Goal: Information Seeking & Learning: Check status

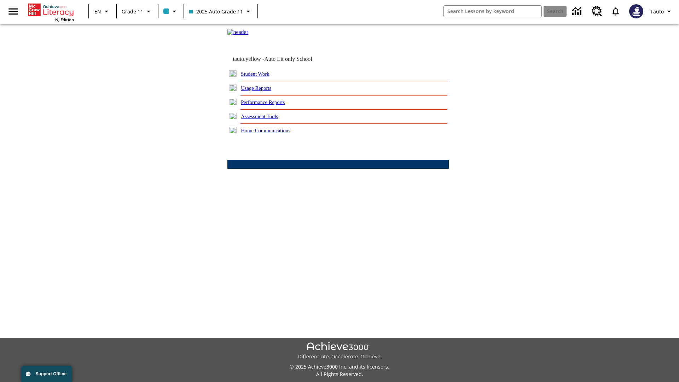
click at [261, 91] on link "Usage Reports" at bounding box center [256, 88] width 30 height 6
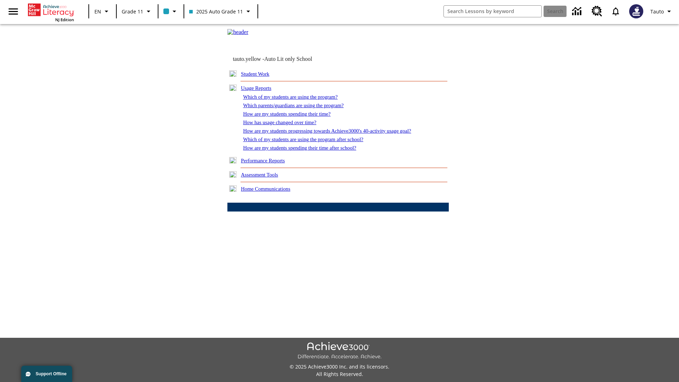
click at [297, 100] on link "Which of my students are using the program?" at bounding box center [290, 97] width 94 height 6
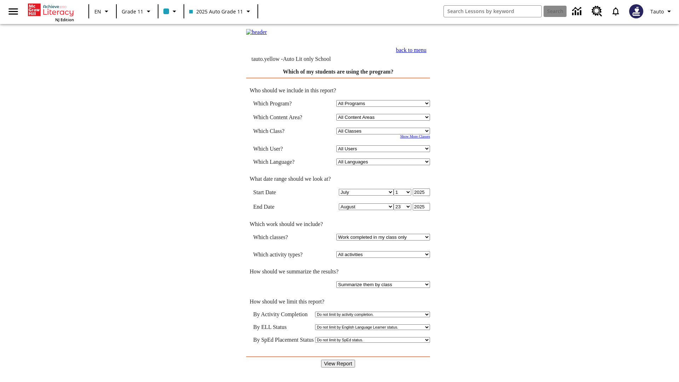
click at [338, 360] on input "View Report" at bounding box center [338, 364] width 34 height 8
click at [426, 53] on link "back to menu" at bounding box center [411, 50] width 30 height 6
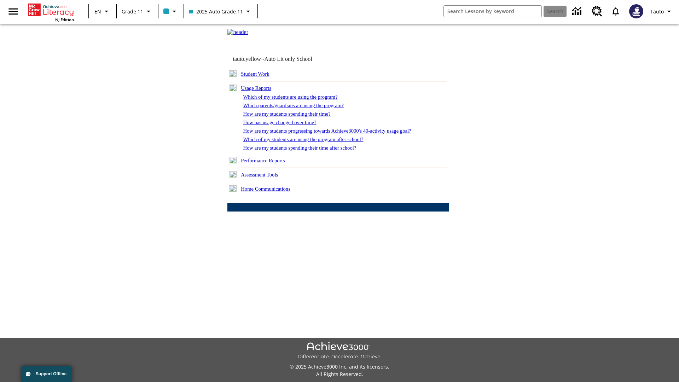
click at [293, 117] on link "How are my students spending their time?" at bounding box center [286, 114] width 87 height 6
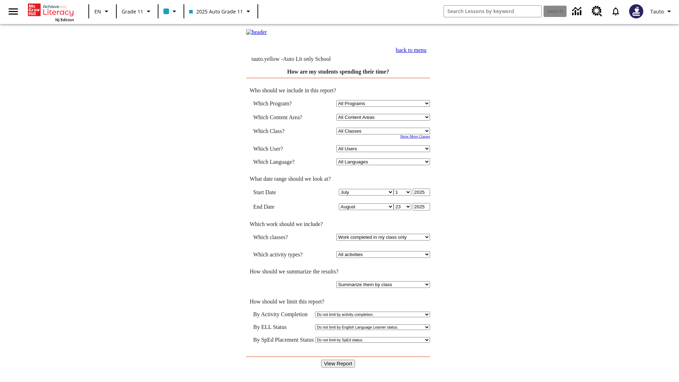
click at [338, 360] on input "View Report" at bounding box center [338, 364] width 34 height 8
click at [426, 53] on link "back to menu" at bounding box center [411, 50] width 30 height 6
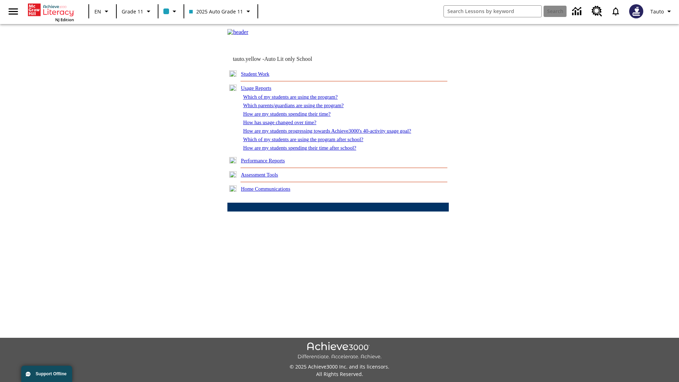
click at [308, 151] on link "How are my students spending their time after school?" at bounding box center [299, 148] width 113 height 6
